Goal: Find specific page/section: Find specific page/section

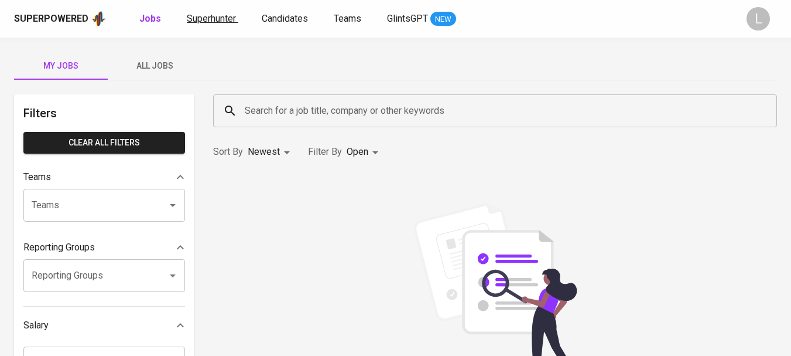
click at [196, 23] on span "Superhunter" at bounding box center [211, 18] width 49 height 11
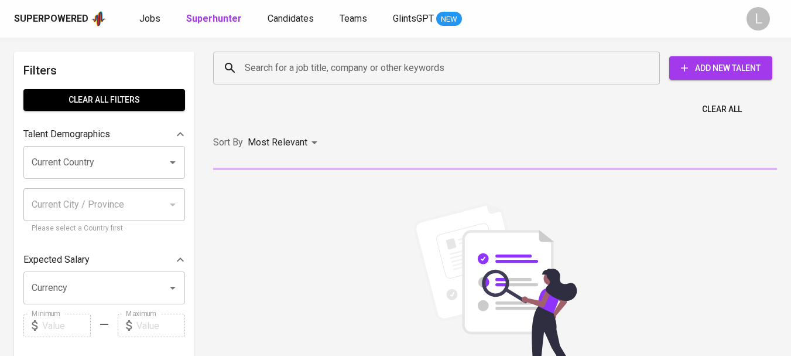
click at [293, 80] on div "Search for a job title, company or other keywords" at bounding box center [436, 68] width 447 height 33
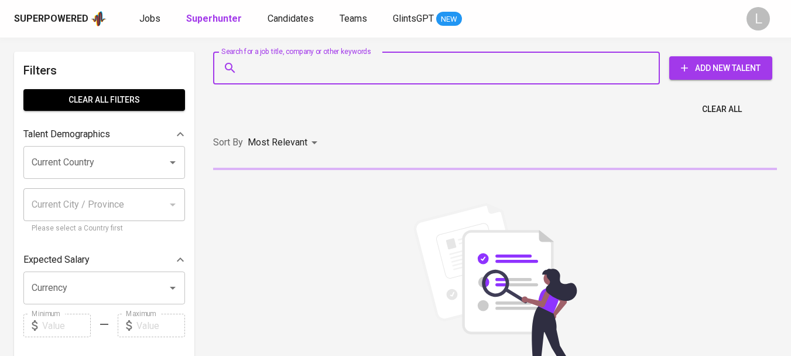
paste input "[EMAIL_ADDRESS][DOMAIN_NAME]"
type input "[EMAIL_ADDRESS][DOMAIN_NAME]"
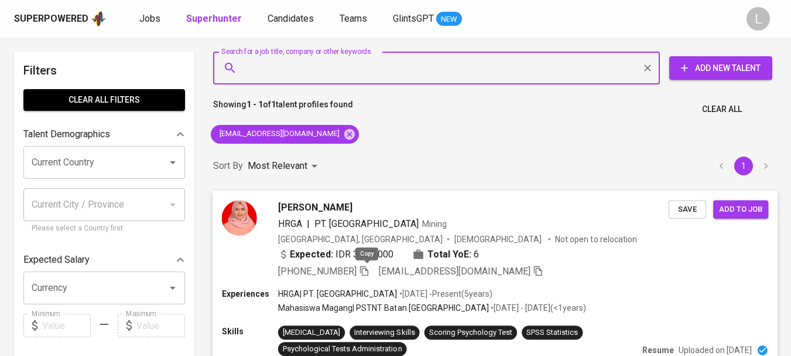
click at [366, 270] on icon "button" at bounding box center [364, 270] width 11 height 11
